Goal: Obtain resource: Download file/media

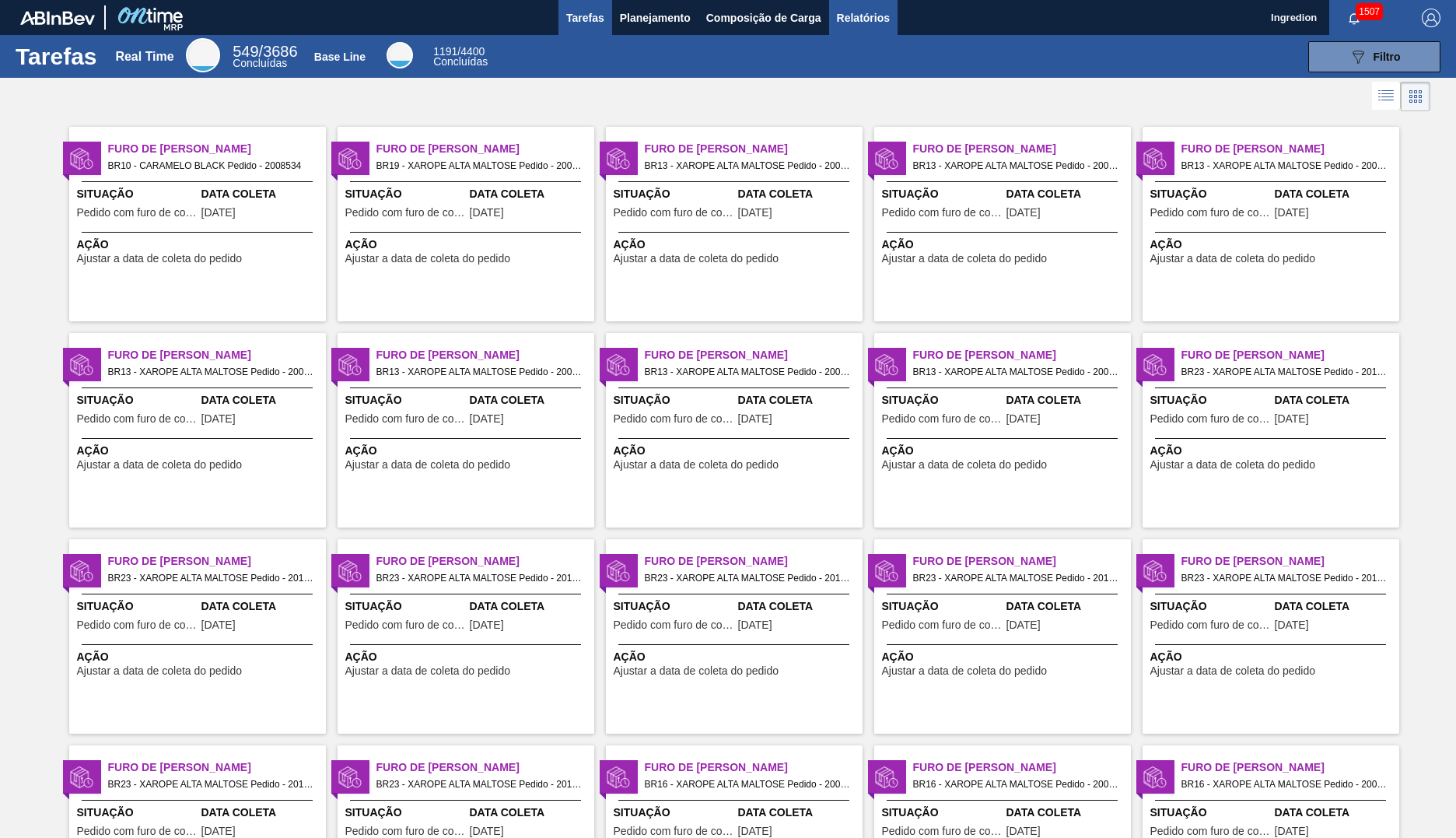
click at [862, 17] on span "Relatórios" at bounding box center [863, 18] width 53 height 18
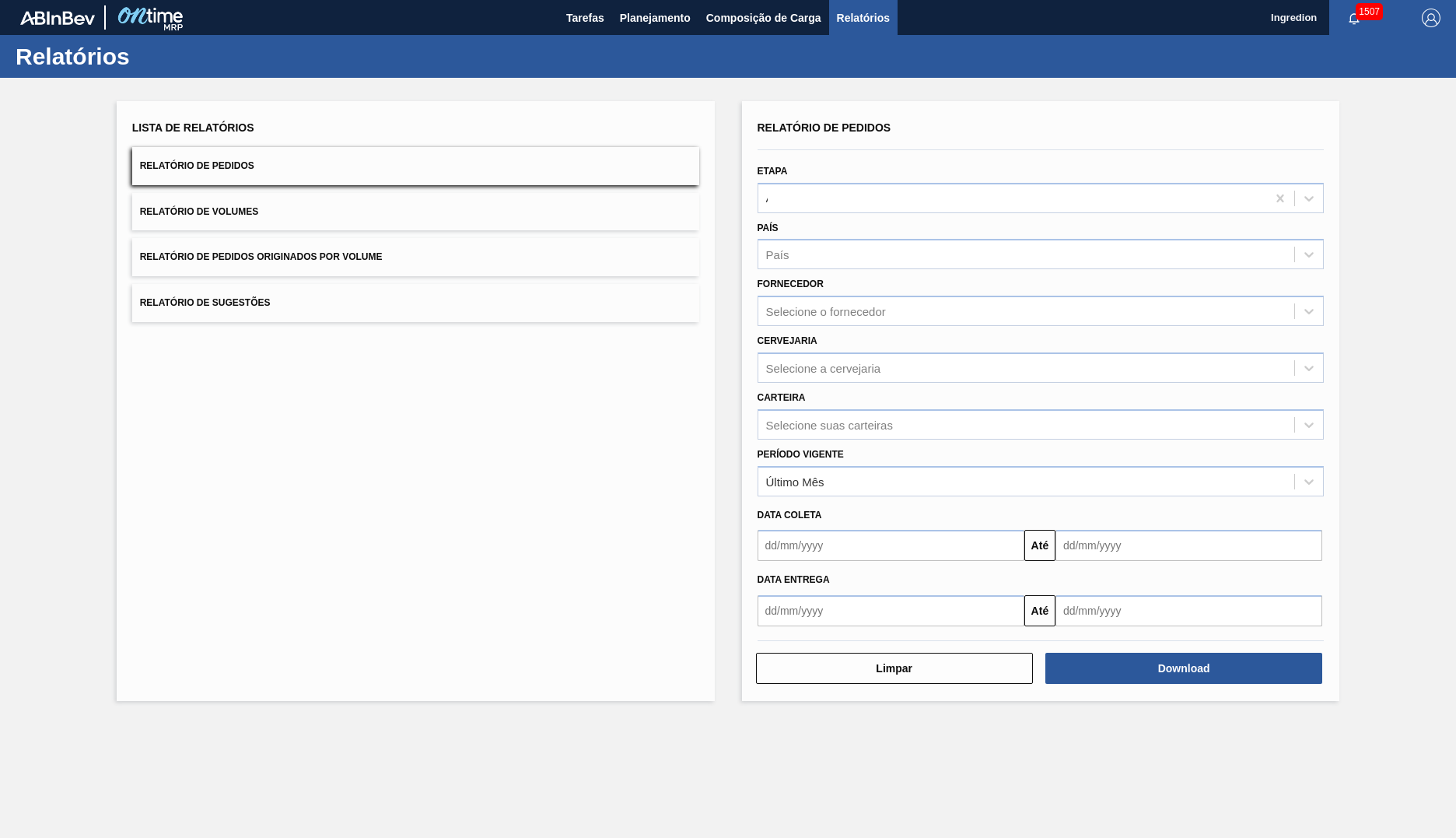
type input "Aguardando Faturamento"
type input "Xarope"
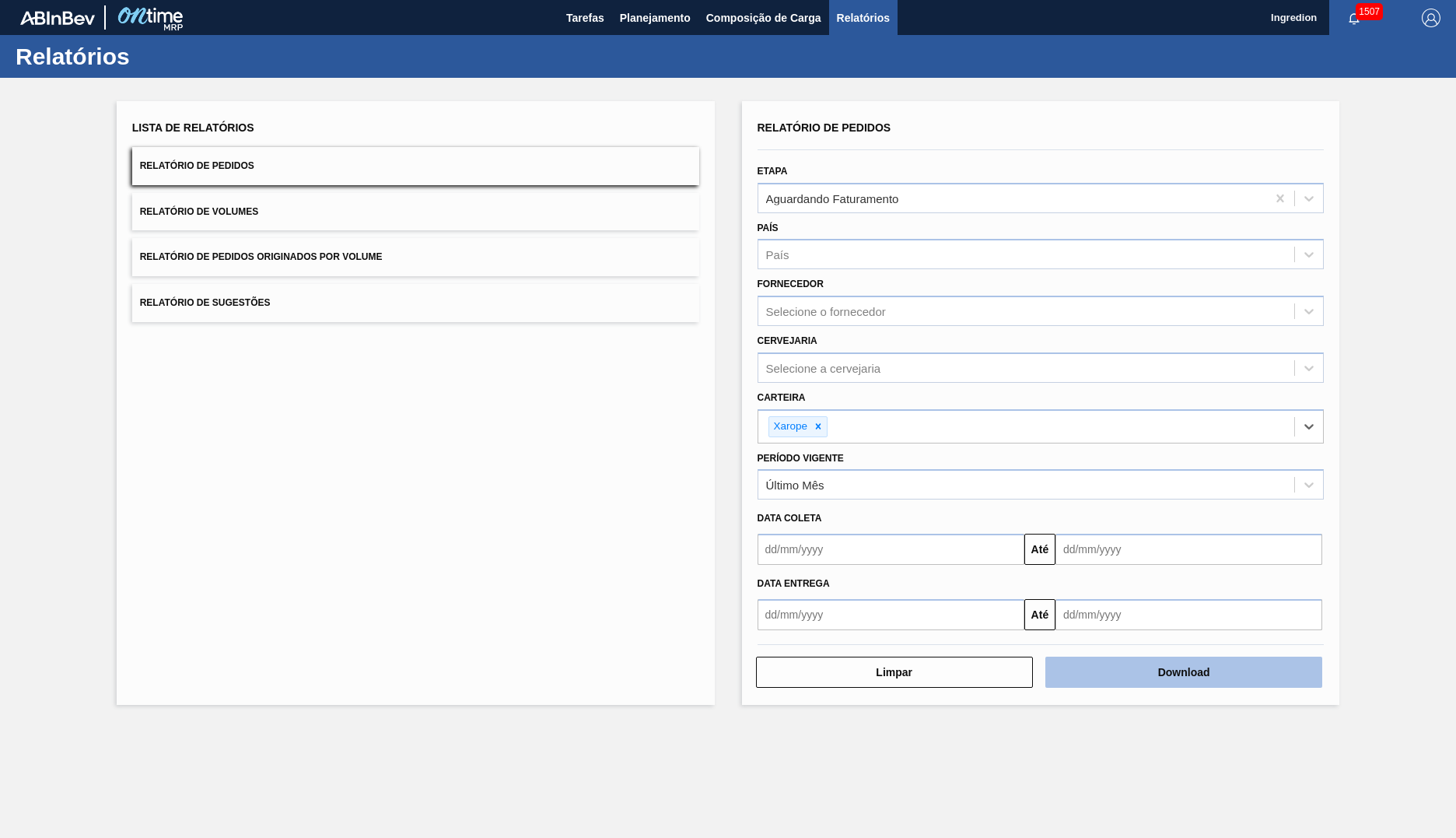
click at [1183, 672] on button "Download" at bounding box center [1183, 672] width 277 height 31
